Goal: Task Accomplishment & Management: Complete application form

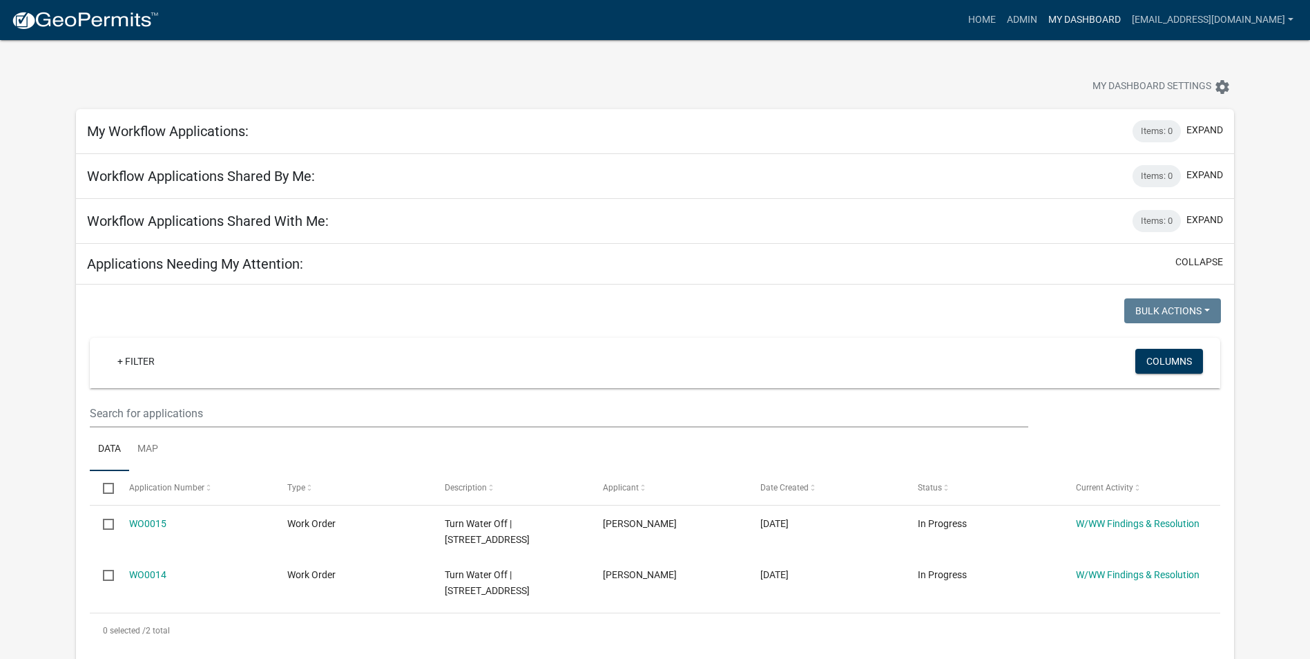
click at [1103, 22] on link "My Dashboard" at bounding box center [1084, 20] width 84 height 26
click at [1095, 24] on link "My Dashboard" at bounding box center [1084, 20] width 84 height 26
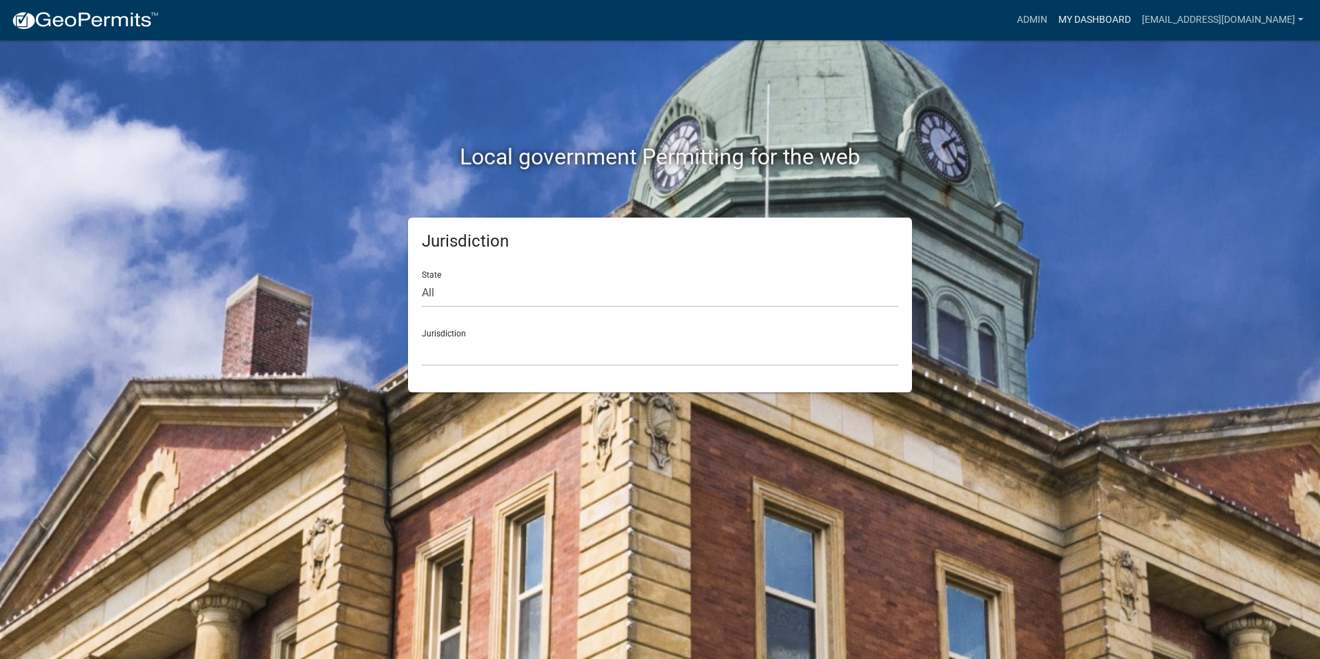
click at [1136, 17] on link "My Dashboard" at bounding box center [1095, 20] width 84 height 26
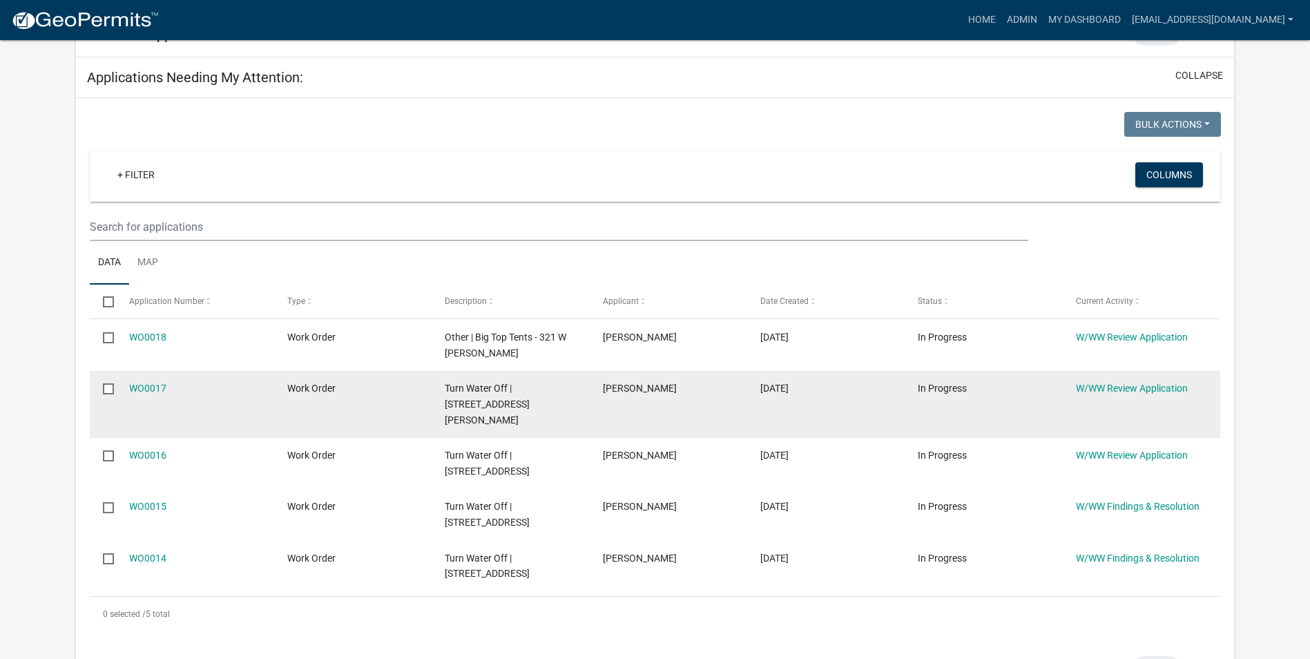
scroll to position [207, 0]
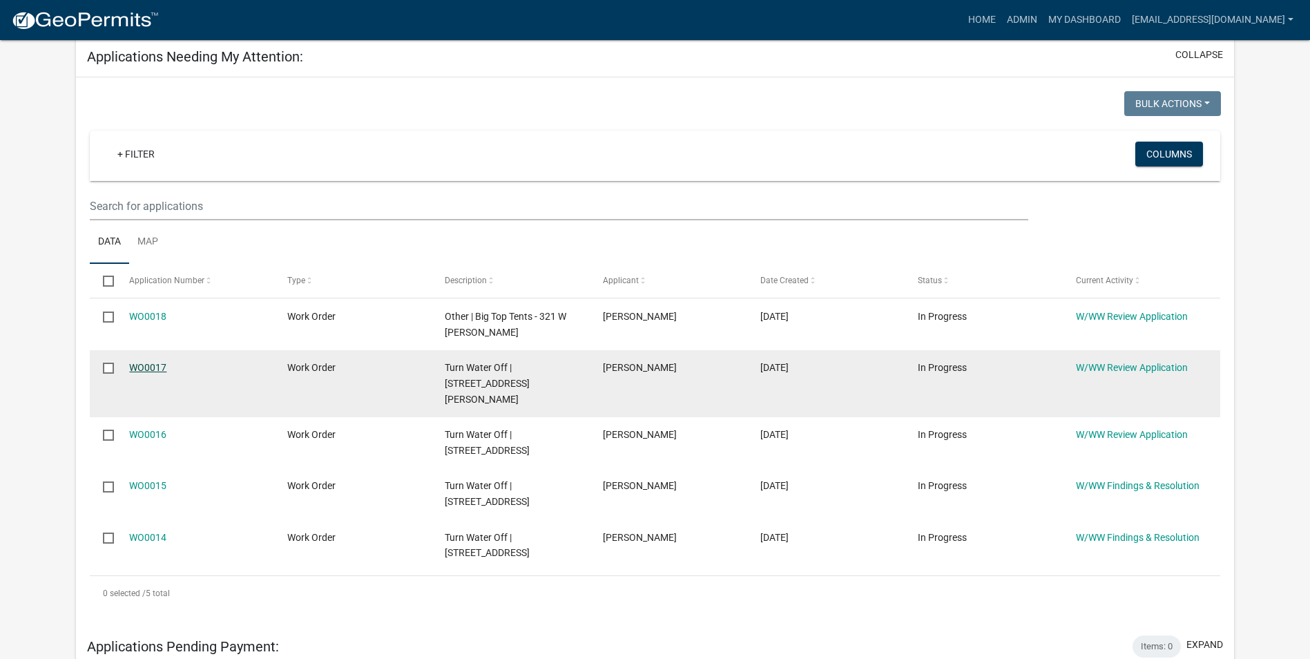
click at [146, 367] on link "WO0017" at bounding box center [147, 367] width 37 height 11
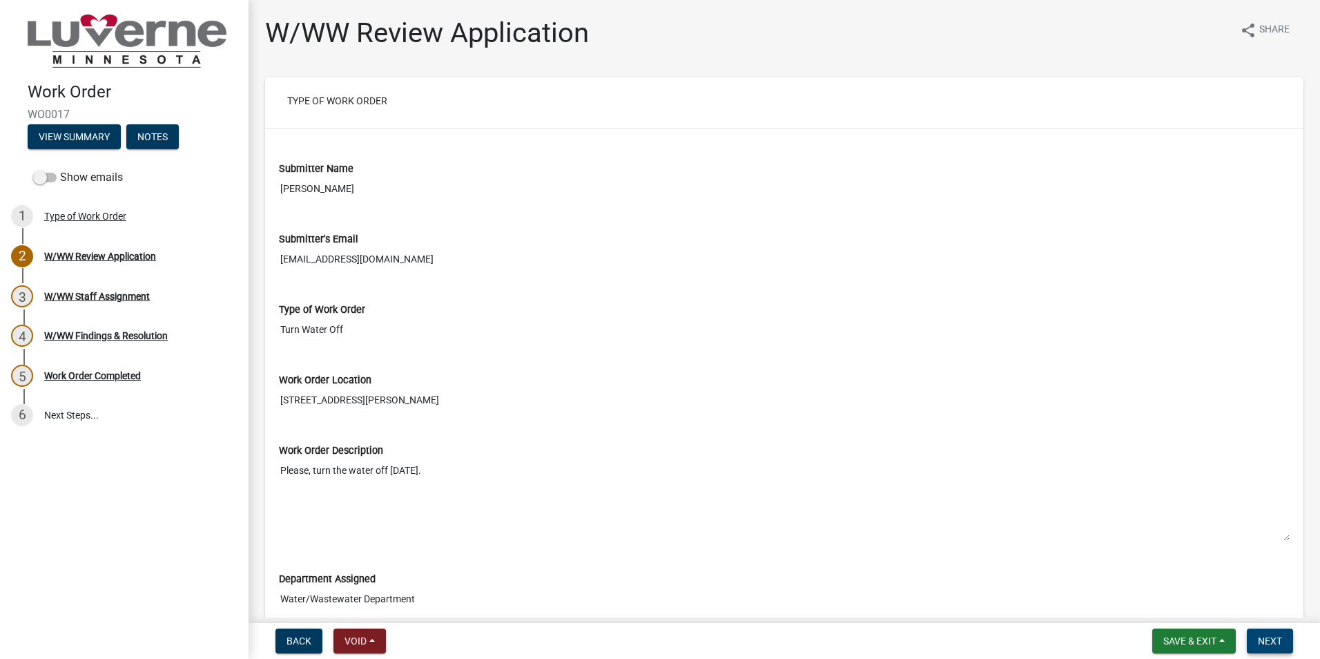
click at [1269, 636] on span "Next" at bounding box center [1270, 640] width 24 height 11
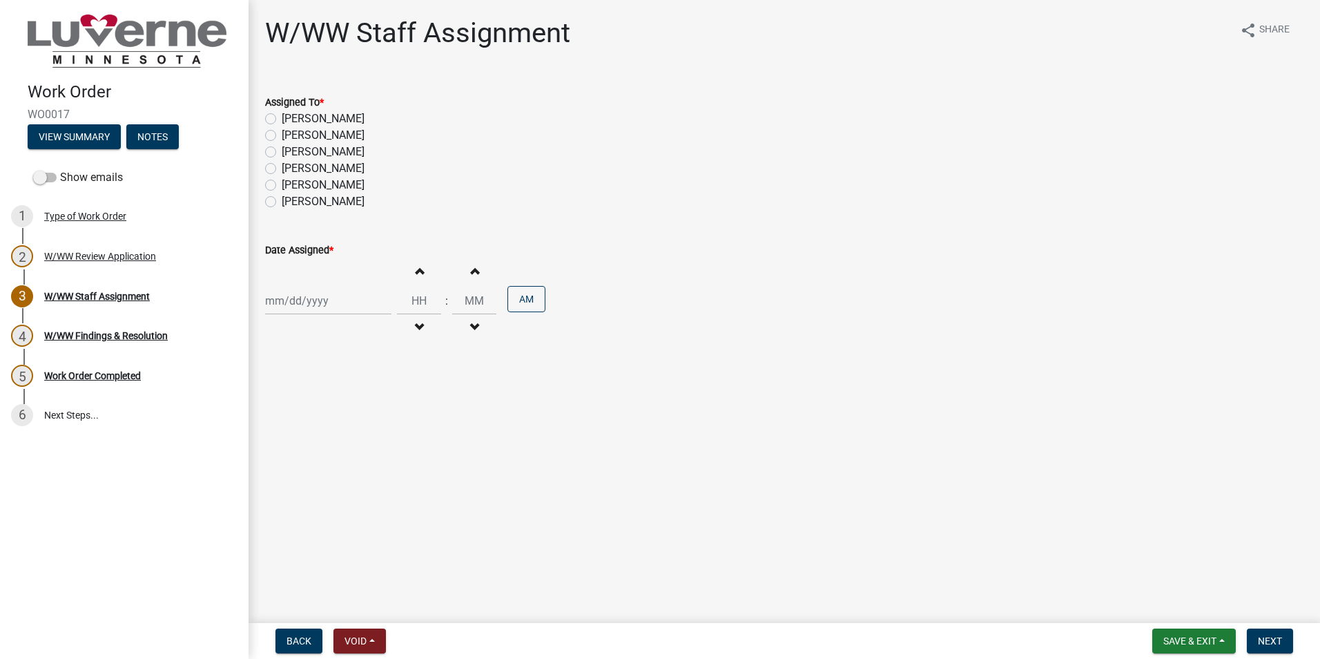
click at [282, 139] on label "[PERSON_NAME]" at bounding box center [323, 135] width 83 height 17
click at [282, 136] on input "[PERSON_NAME]" at bounding box center [286, 131] width 9 height 9
radio input "true"
click at [303, 302] on div at bounding box center [328, 300] width 126 height 28
select select "10"
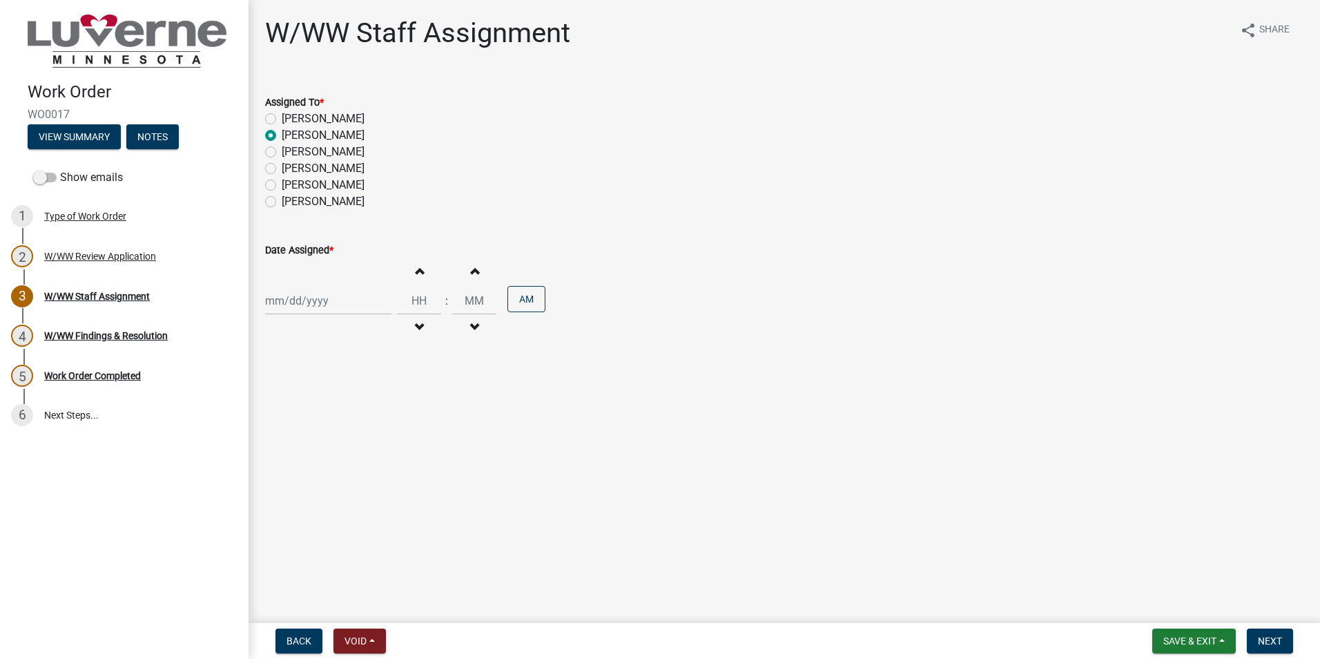
select select "2025"
click at [326, 419] on div "15" at bounding box center [323, 418] width 22 height 22
type input "[DATE]"
click at [421, 301] on input "Hours" at bounding box center [419, 300] width 44 height 28
type input "01"
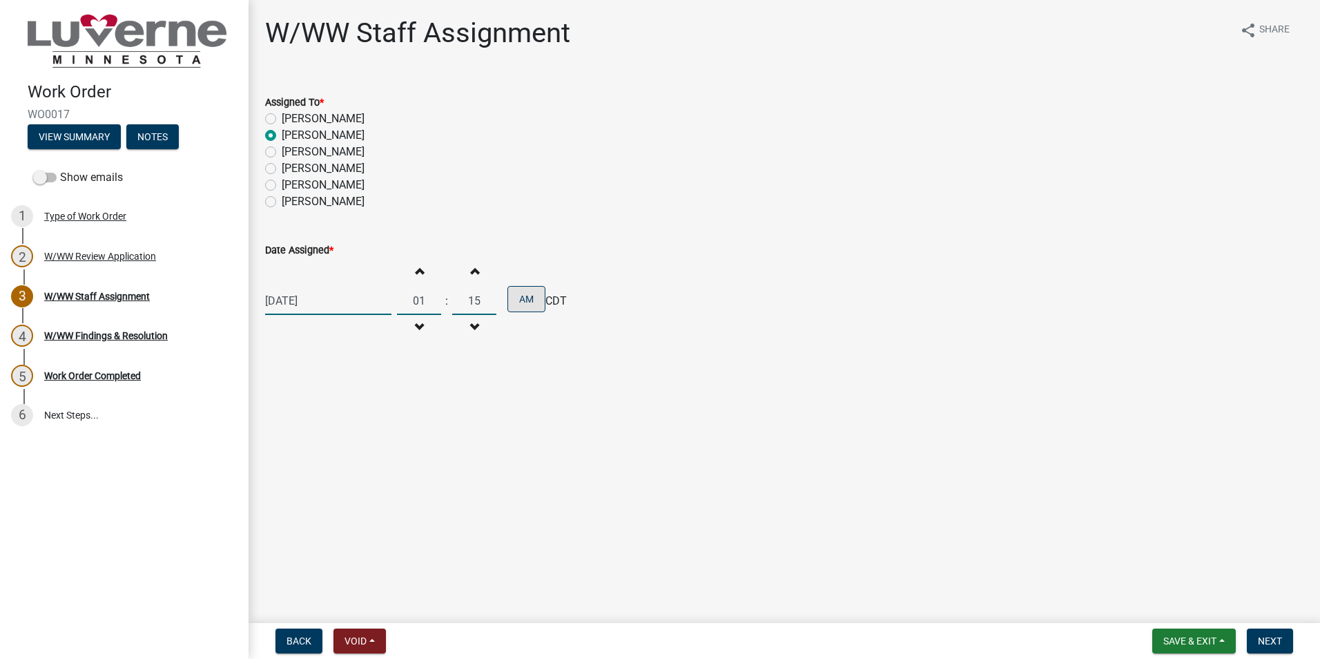
type input "15"
click at [522, 298] on button "AM" at bounding box center [526, 299] width 38 height 26
click at [1284, 641] on button "Next" at bounding box center [1270, 640] width 46 height 25
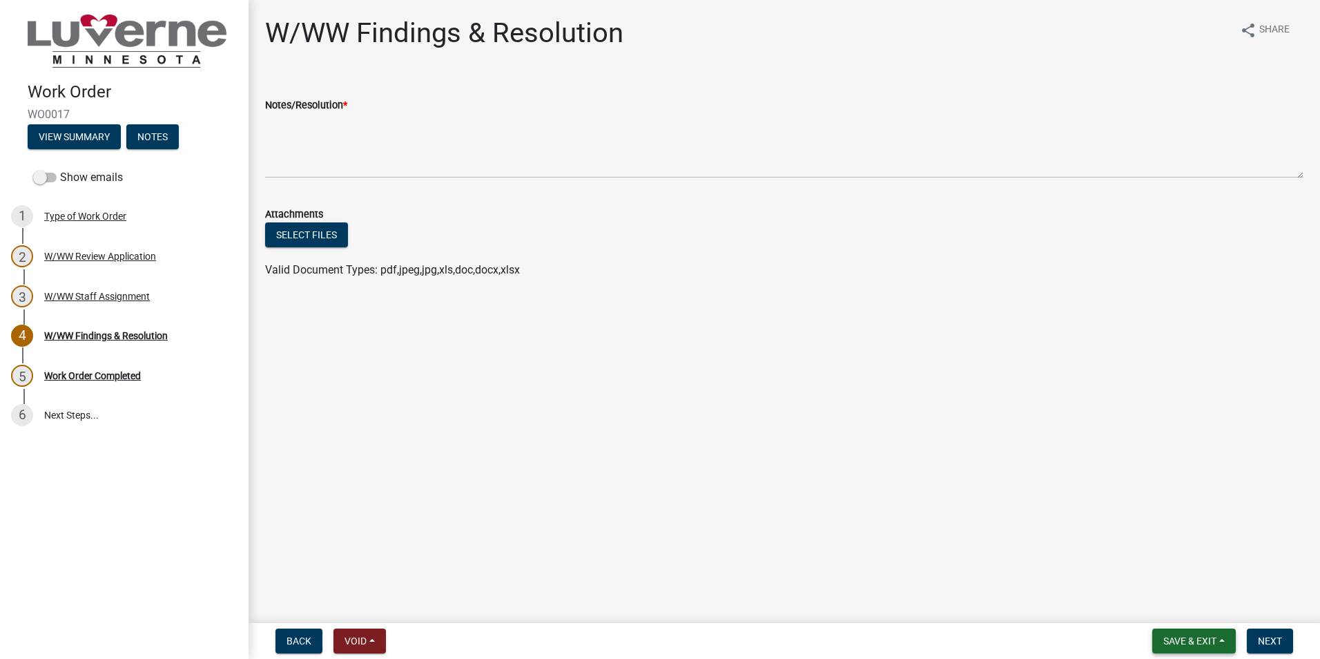
click at [1189, 643] on span "Save & Exit" at bounding box center [1189, 640] width 53 height 11
click at [1182, 607] on button "Save & Exit" at bounding box center [1180, 604] width 110 height 33
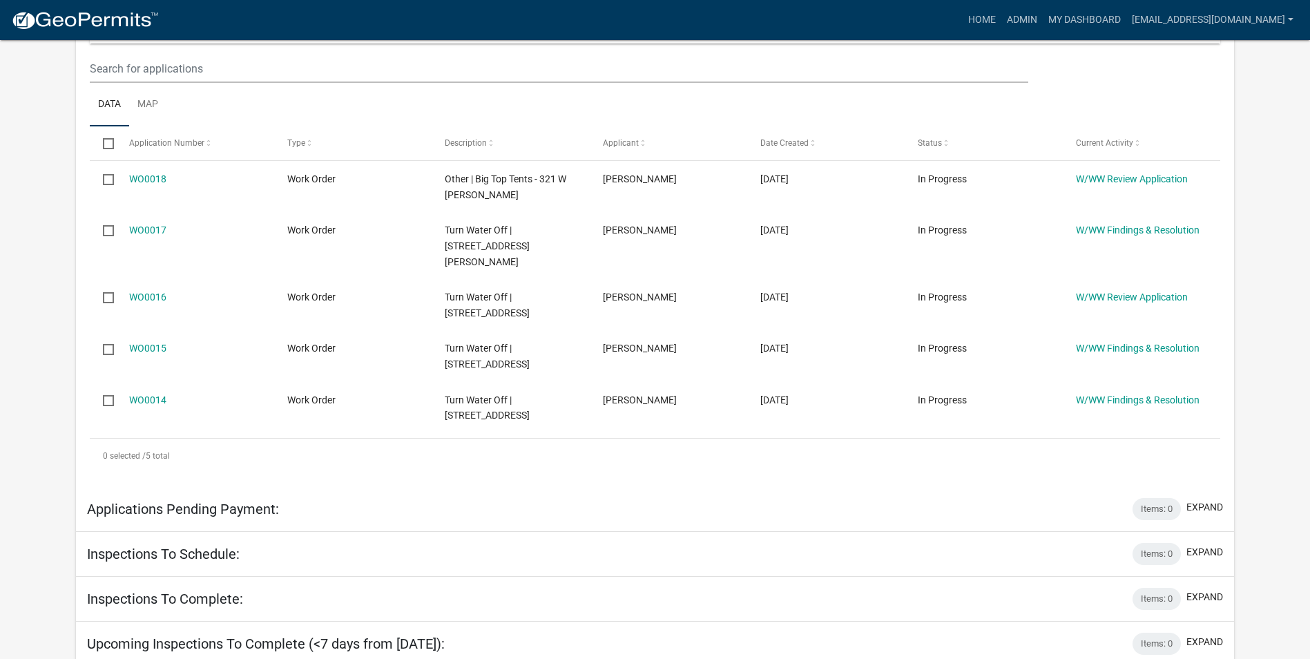
scroll to position [345, 0]
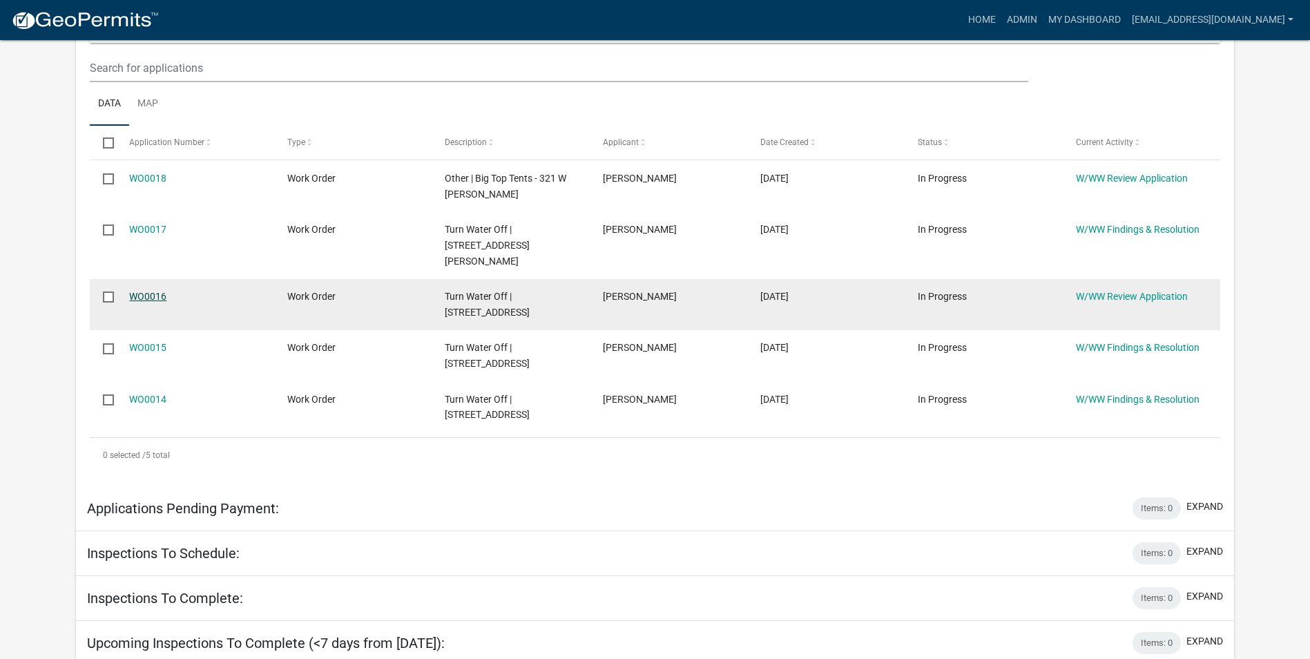
click at [154, 291] on link "WO0016" at bounding box center [147, 296] width 37 height 11
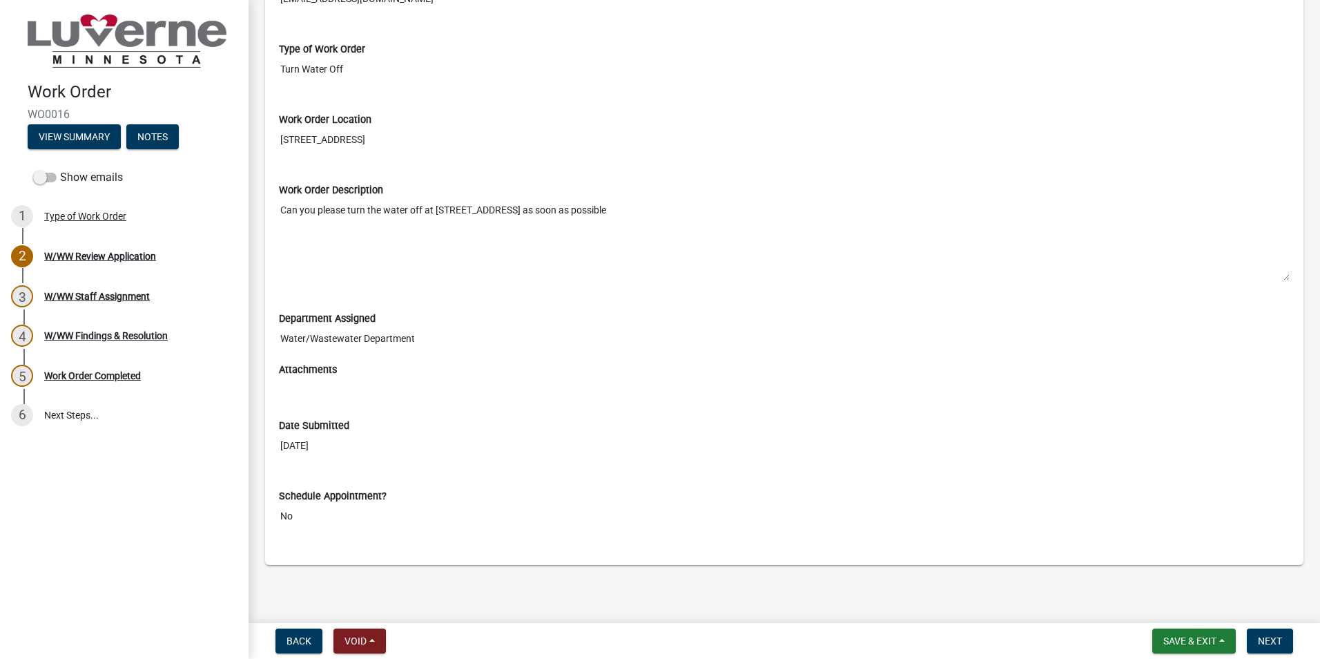
scroll to position [262, 0]
click at [1278, 645] on span "Next" at bounding box center [1270, 640] width 24 height 11
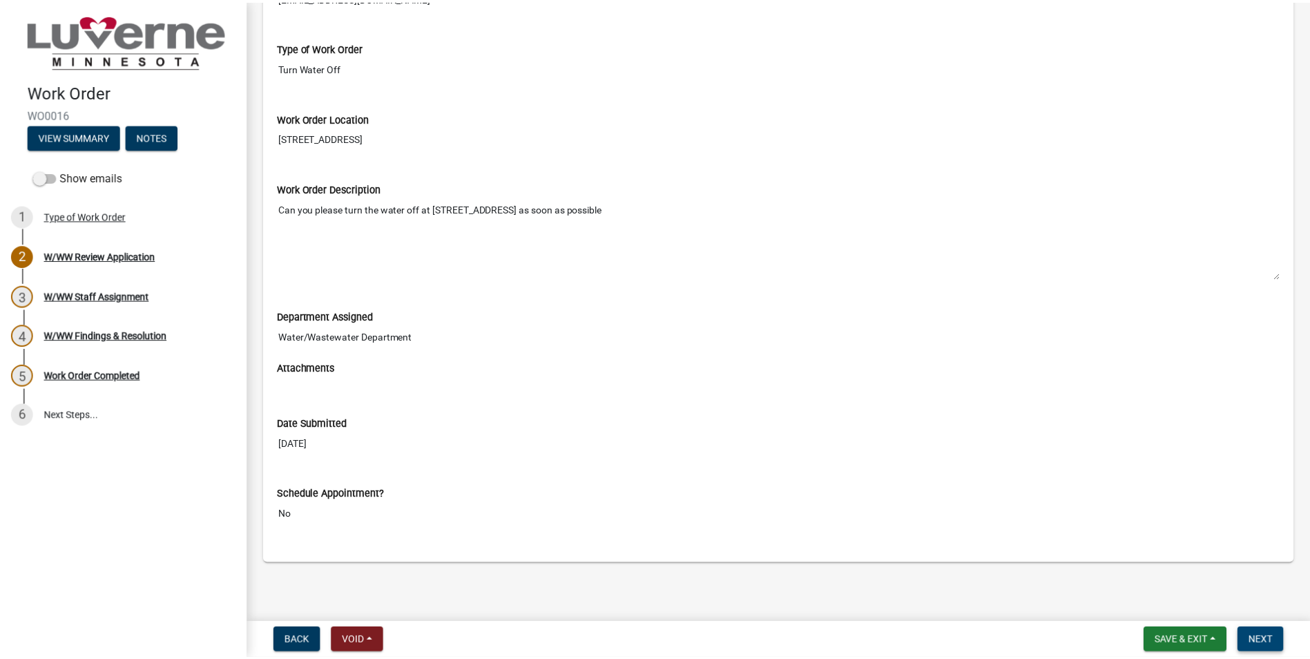
scroll to position [0, 0]
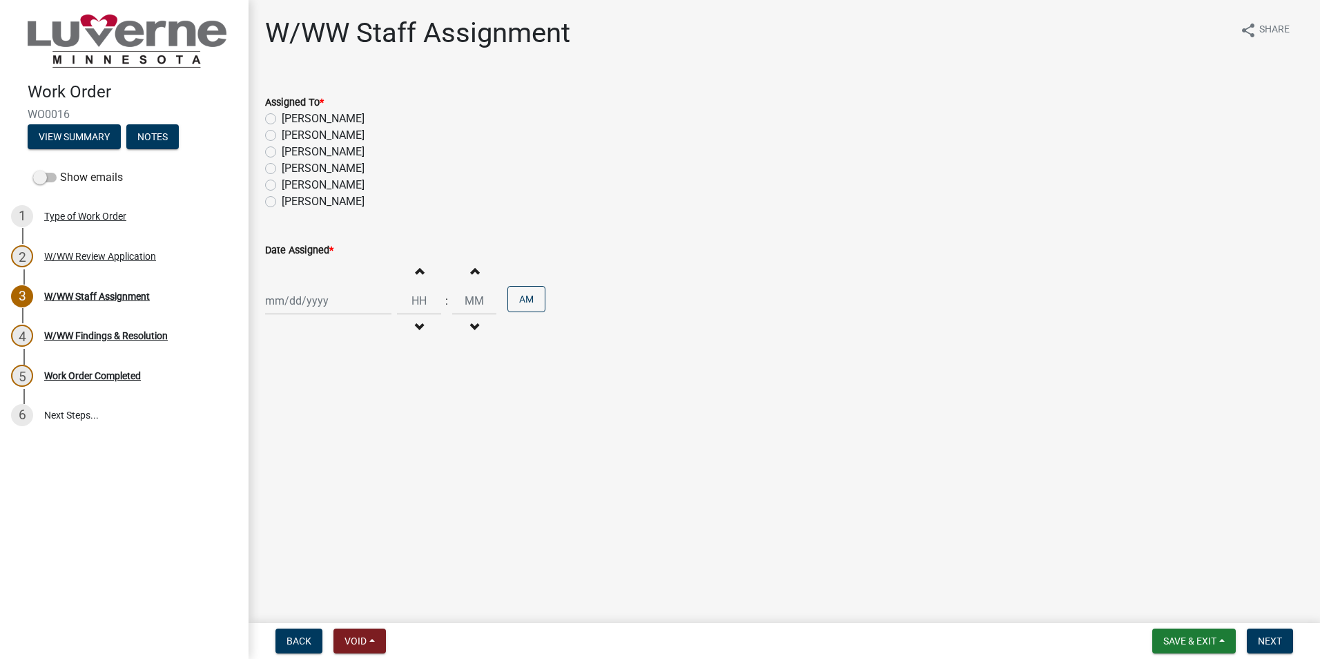
click at [282, 134] on label "[PERSON_NAME]" at bounding box center [323, 135] width 83 height 17
click at [282, 134] on input "[PERSON_NAME]" at bounding box center [286, 131] width 9 height 9
radio input "true"
click at [304, 305] on div at bounding box center [328, 300] width 126 height 28
select select "10"
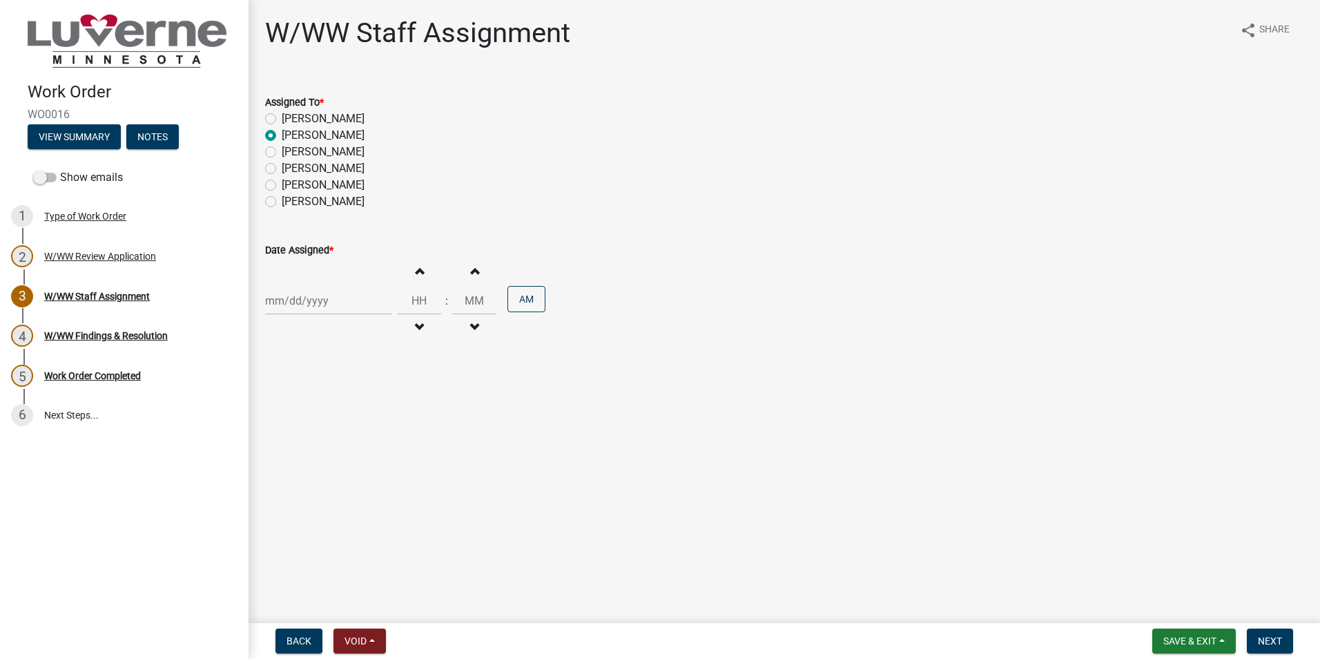
select select "2025"
click at [322, 418] on div "15" at bounding box center [323, 418] width 22 height 22
type input "[DATE]"
click at [426, 302] on input "Hours" at bounding box center [419, 300] width 44 height 28
type input "01"
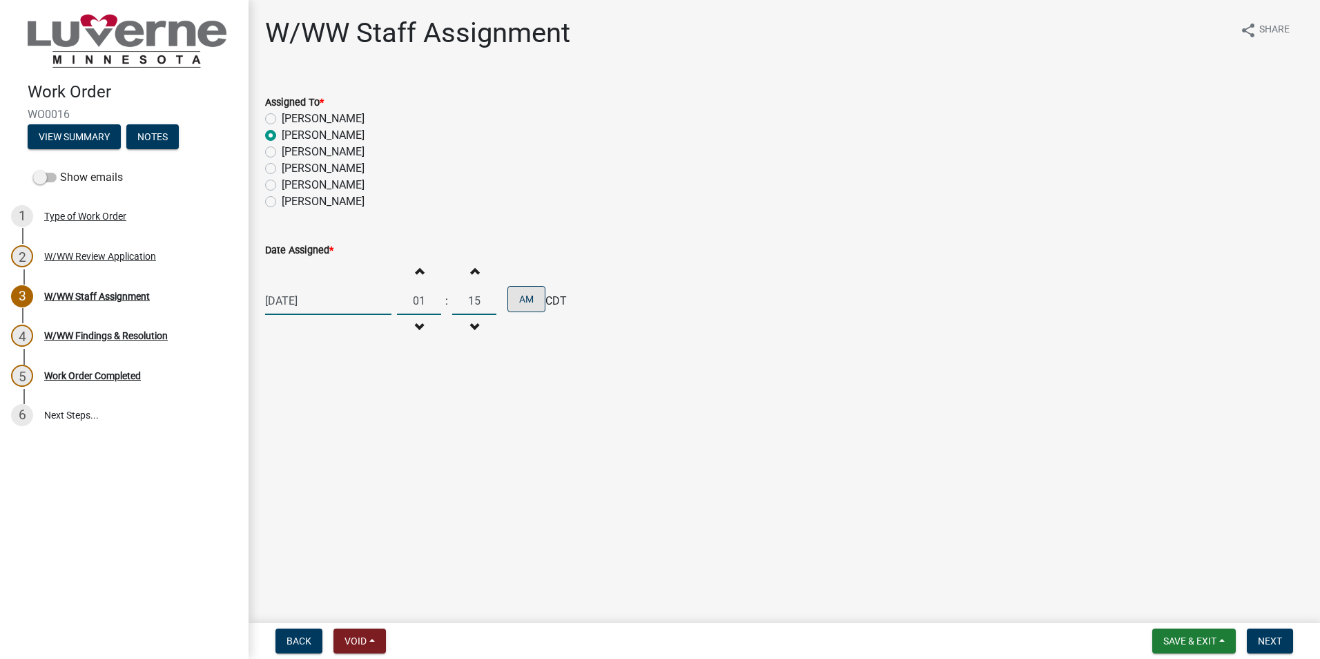
type input "15"
click at [528, 298] on button "AM" at bounding box center [526, 299] width 38 height 26
click at [1276, 646] on span "Next" at bounding box center [1270, 640] width 24 height 11
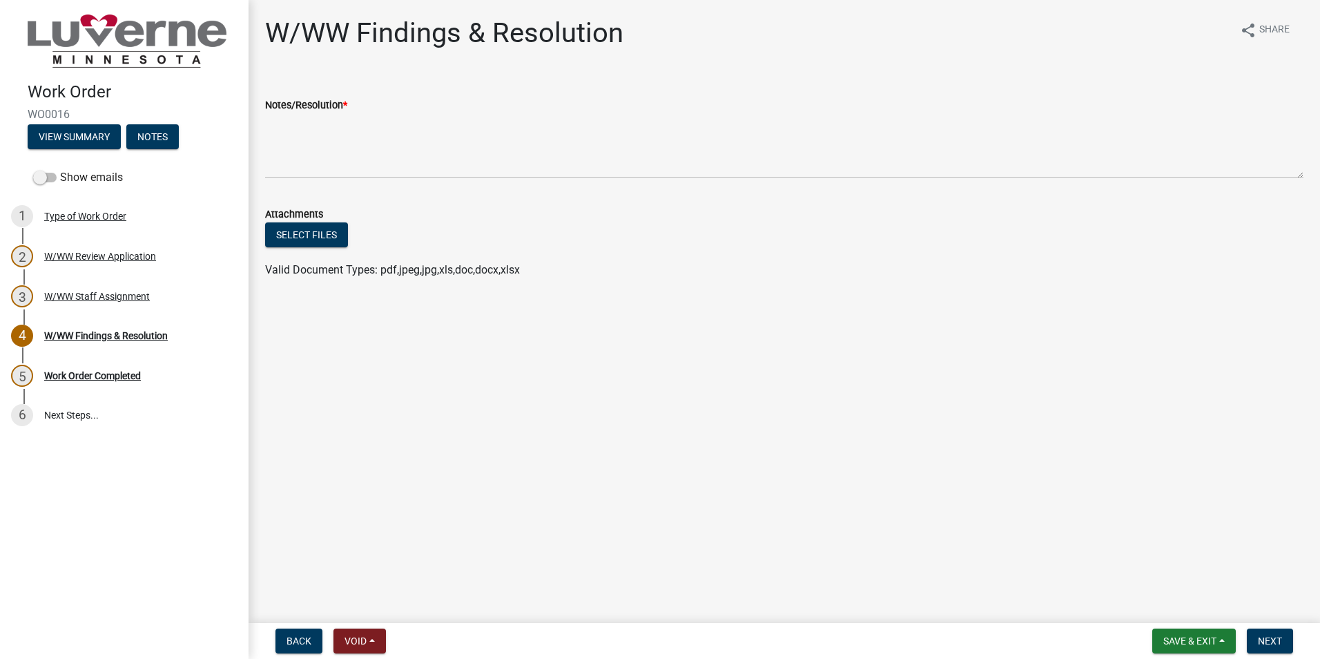
click at [1167, 626] on nav "Back Void Withdraw Lock Expire Void Save & Exit Save Save & Exit Next" at bounding box center [784, 641] width 1071 height 36
click at [1177, 648] on button "Save & Exit" at bounding box center [1194, 640] width 84 height 25
click at [1165, 609] on button "Save & Exit" at bounding box center [1180, 604] width 110 height 33
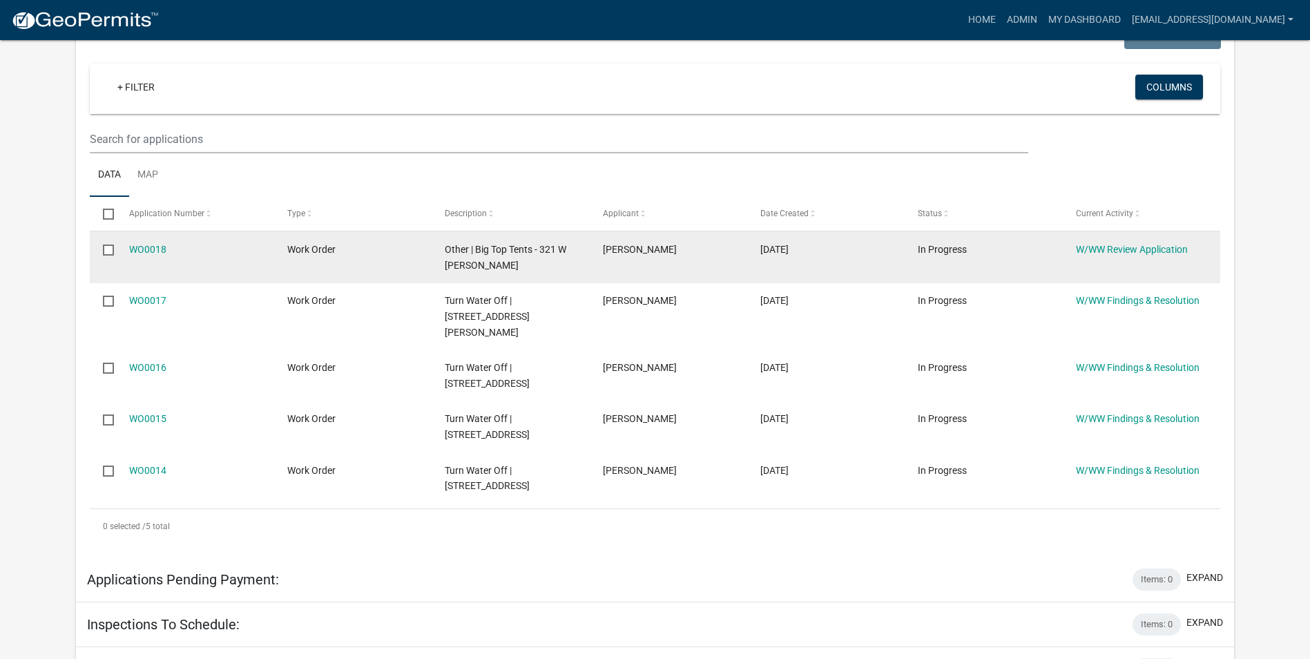
scroll to position [276, 0]
click at [148, 251] on link "WO0018" at bounding box center [147, 247] width 37 height 11
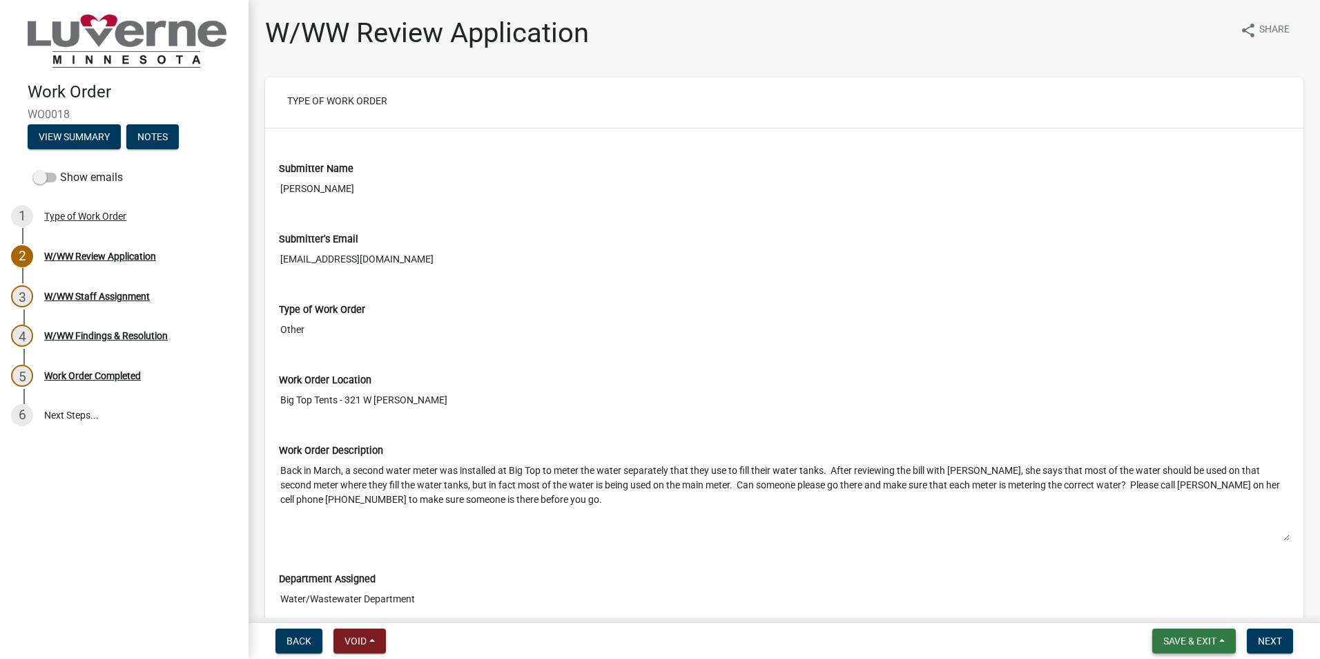
click at [1209, 638] on span "Save & Exit" at bounding box center [1189, 640] width 53 height 11
click at [1181, 603] on button "Save & Exit" at bounding box center [1180, 604] width 110 height 33
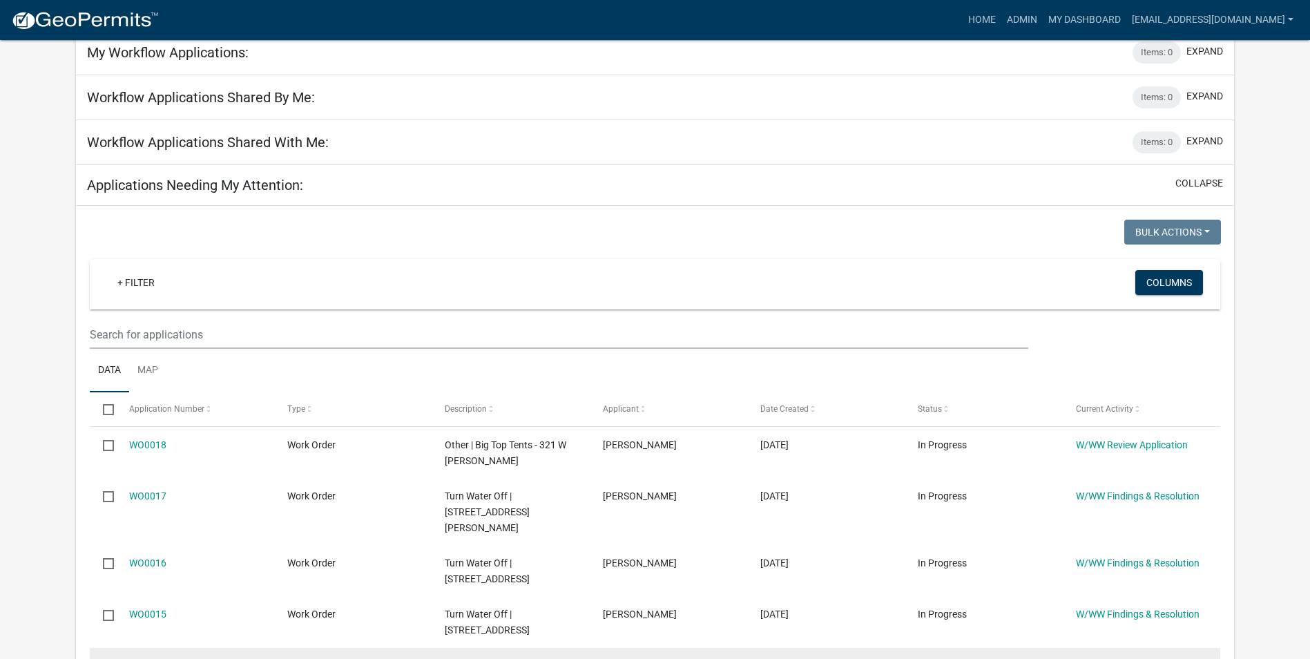
scroll to position [207, 0]
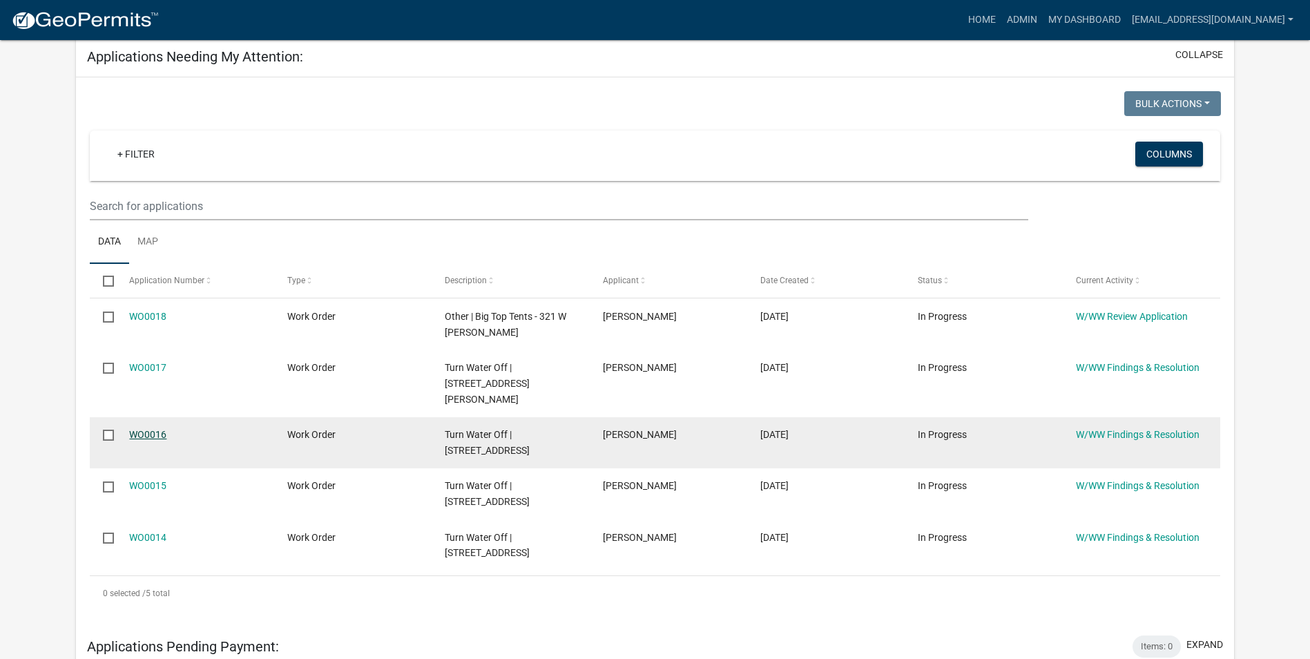
click at [146, 429] on link "WO0016" at bounding box center [147, 434] width 37 height 11
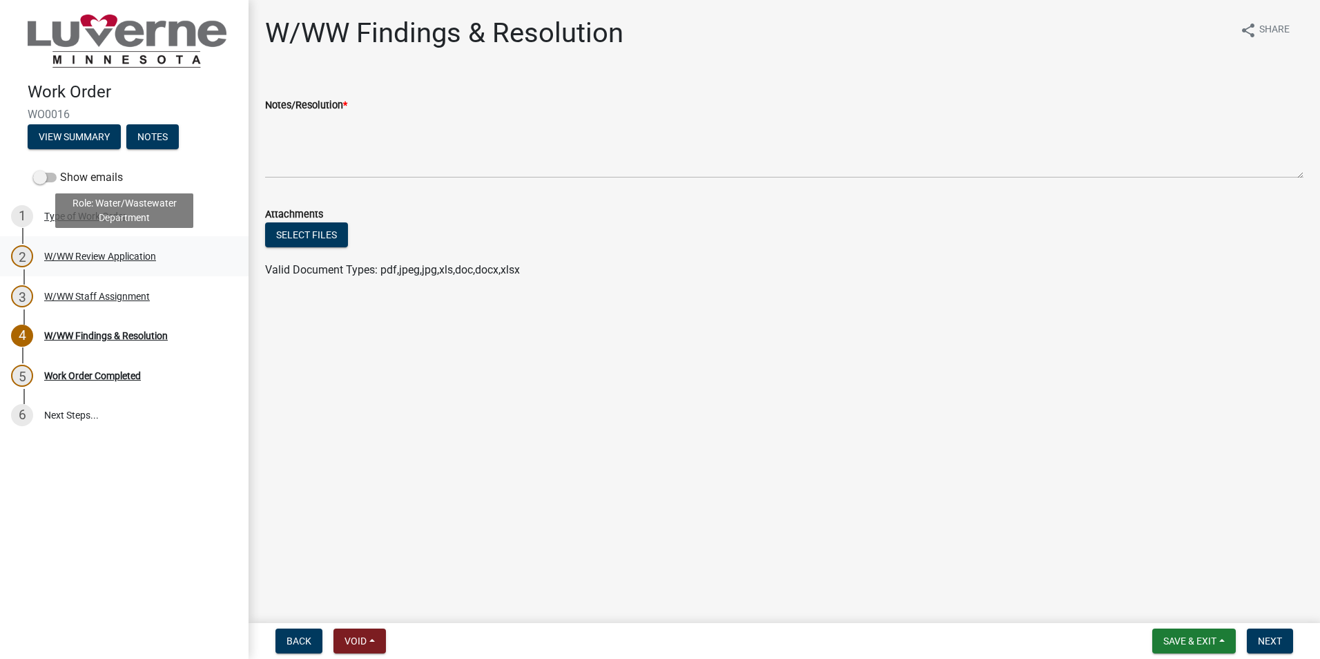
click at [102, 267] on div "2 W/WW Review Application" at bounding box center [118, 256] width 215 height 22
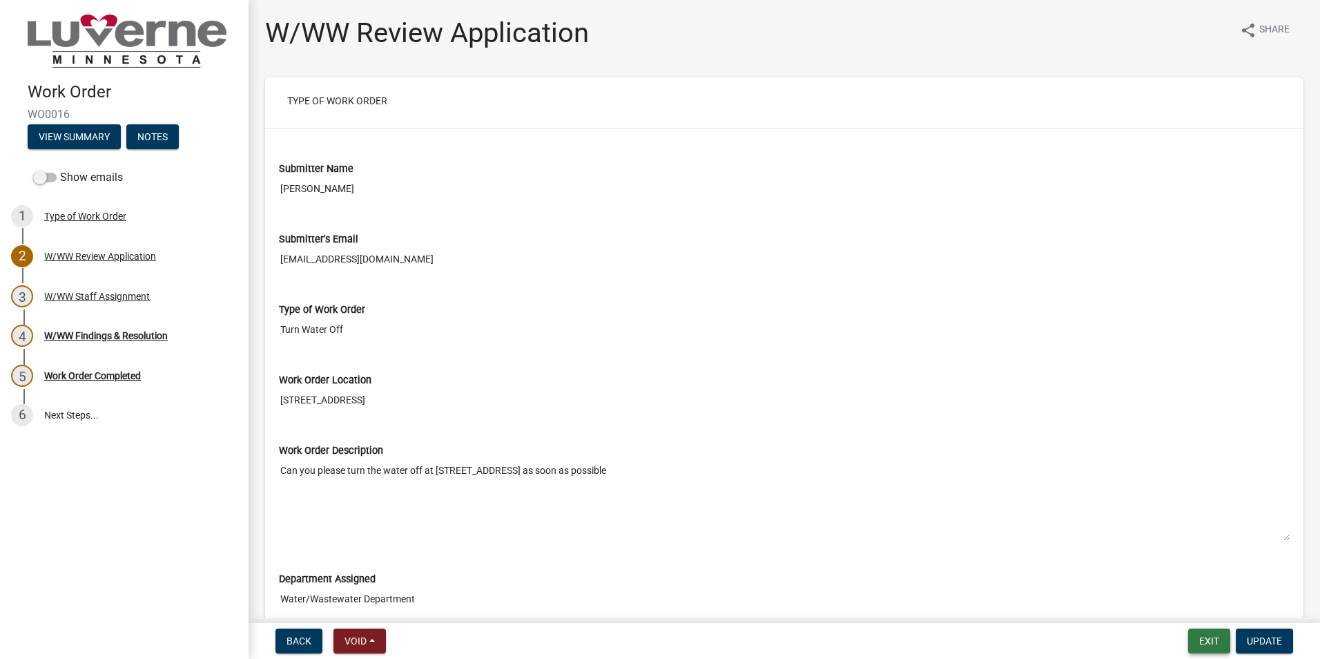
click at [1203, 638] on button "Exit" at bounding box center [1209, 640] width 42 height 25
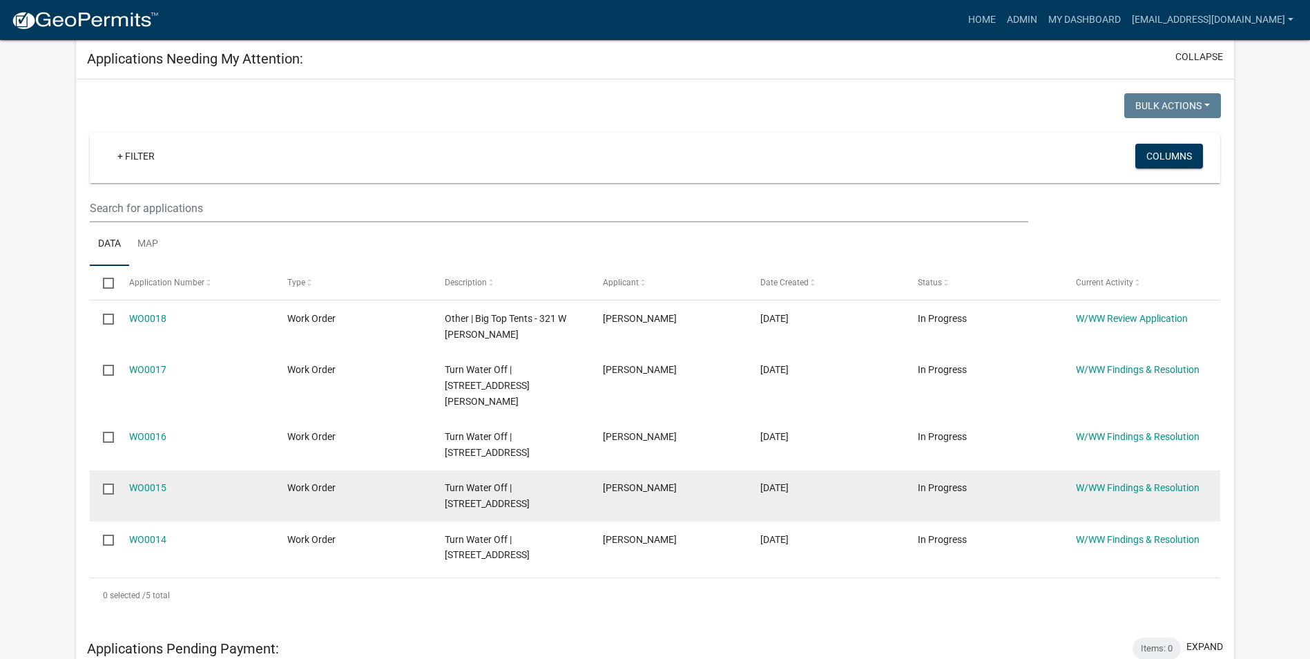
scroll to position [207, 0]
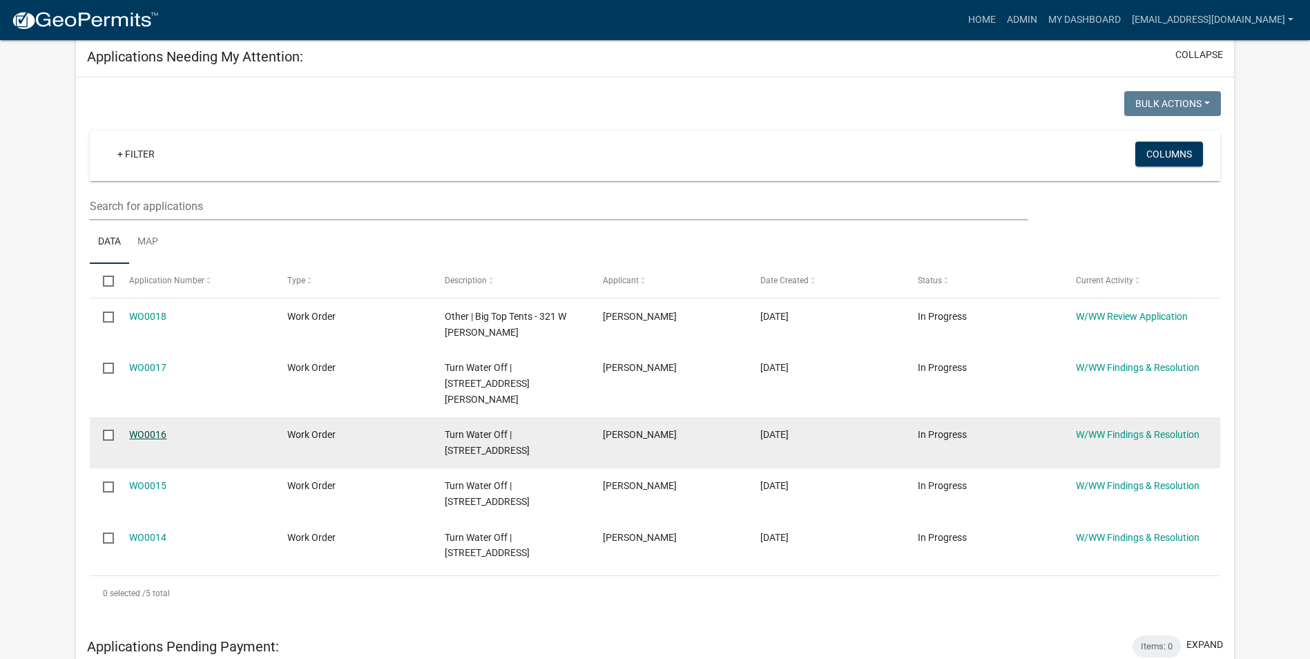
click at [151, 429] on link "WO0016" at bounding box center [147, 434] width 37 height 11
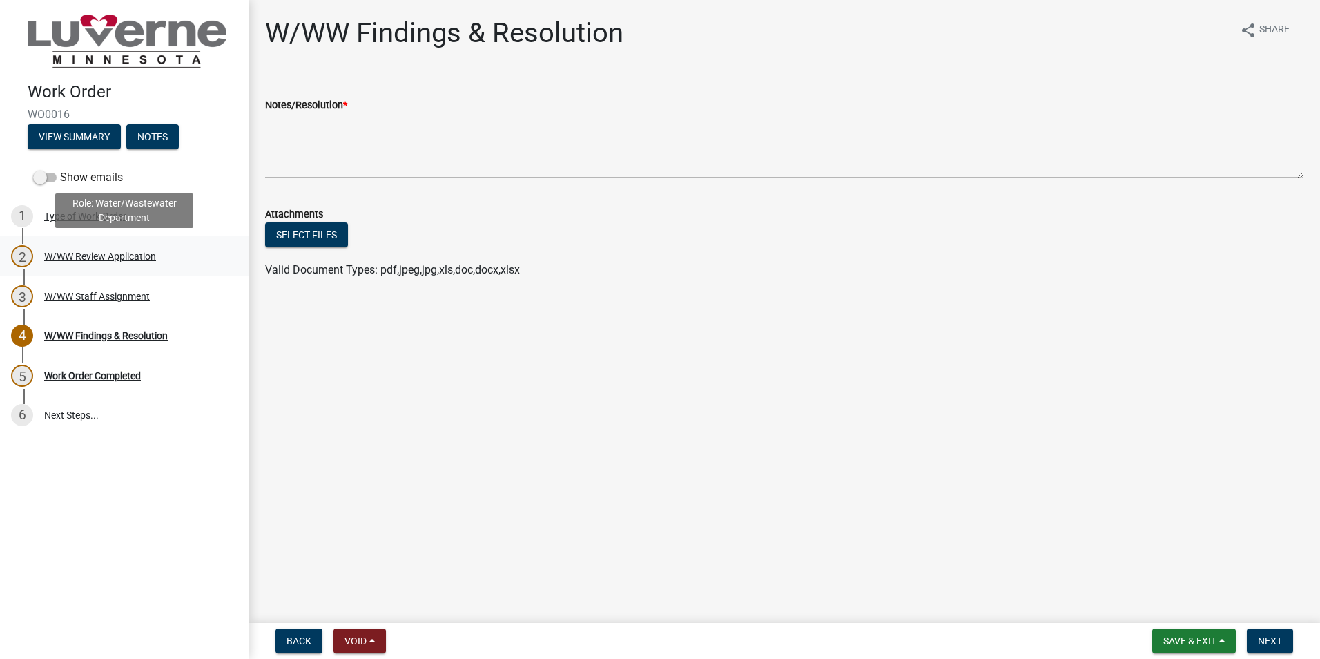
click at [134, 259] on div "W/WW Review Application" at bounding box center [100, 256] width 112 height 10
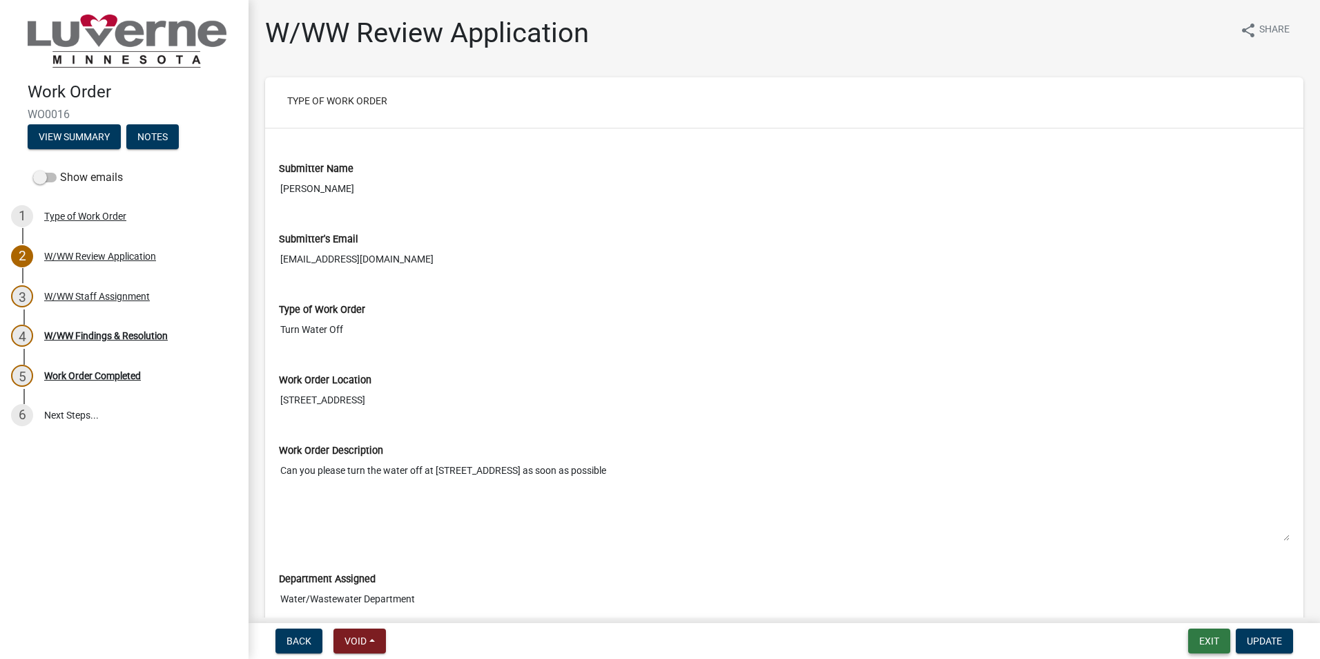
click at [1201, 634] on button "Exit" at bounding box center [1209, 640] width 42 height 25
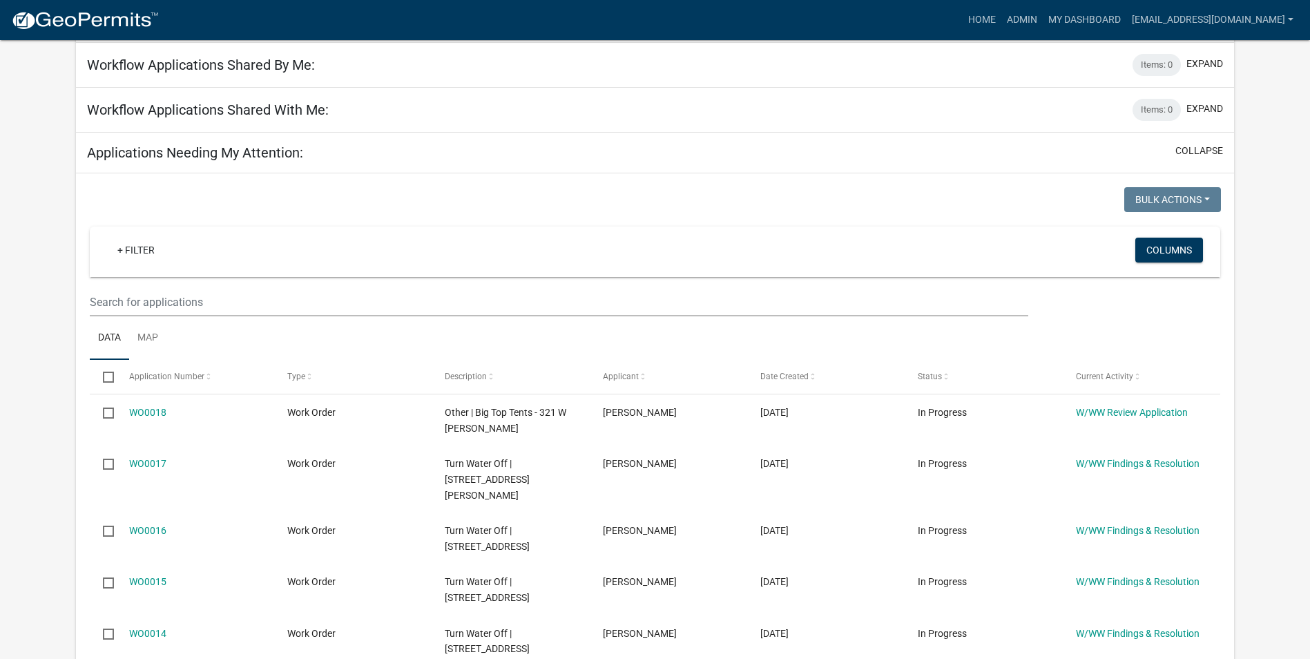
scroll to position [345, 0]
